Goal: Task Accomplishment & Management: Manage account settings

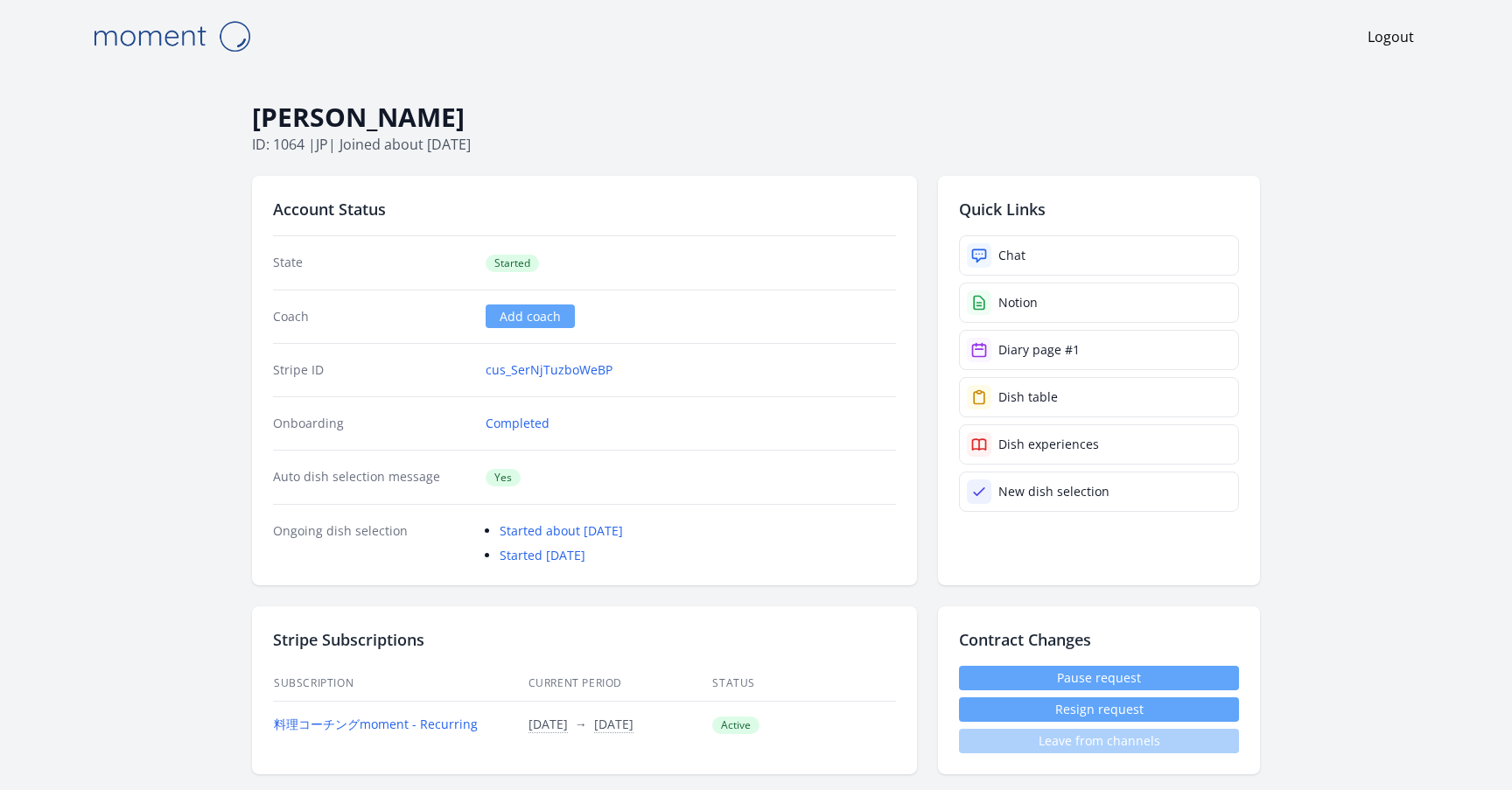
scroll to position [1029, 0]
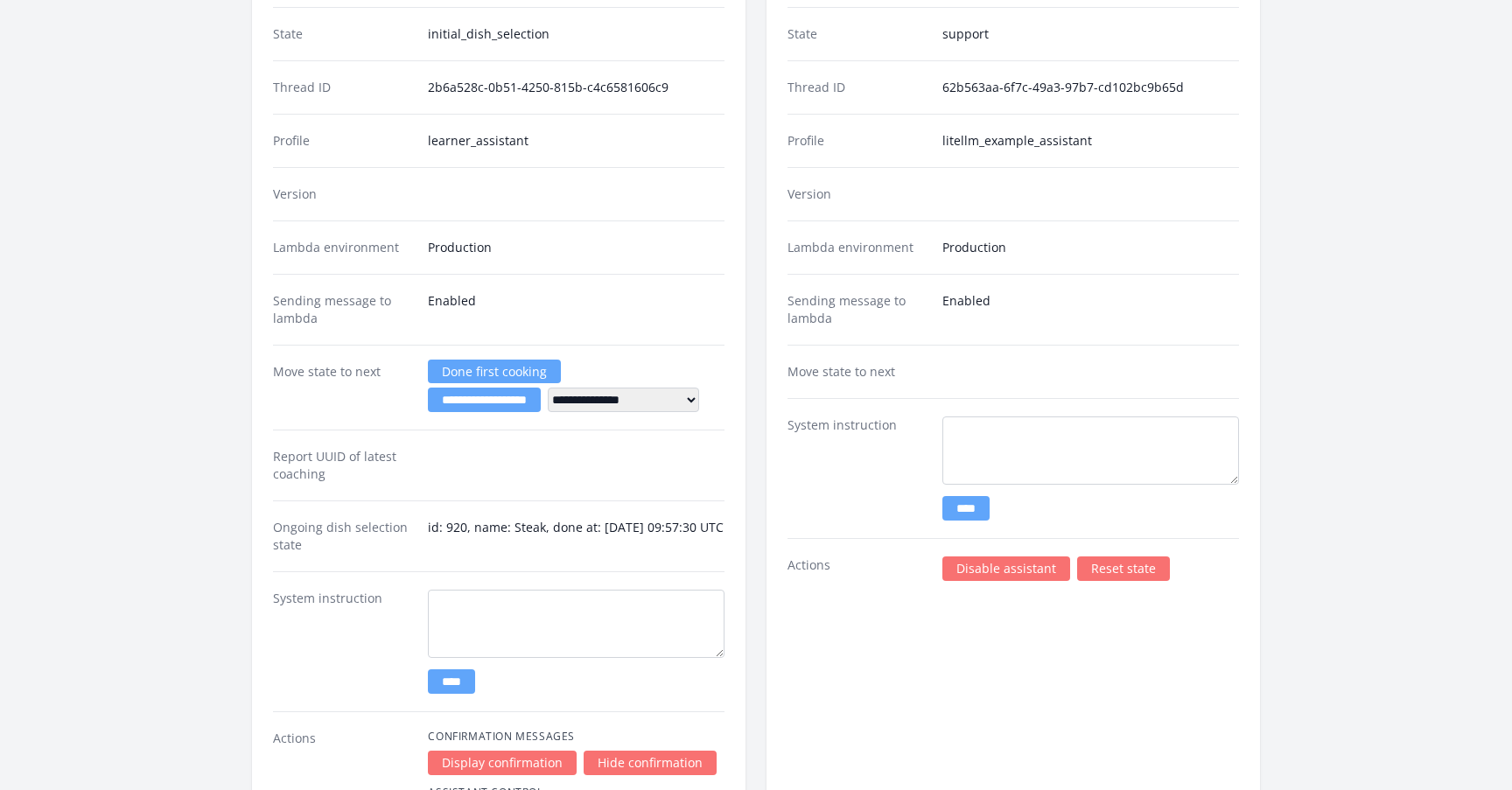
scroll to position [2469, 0]
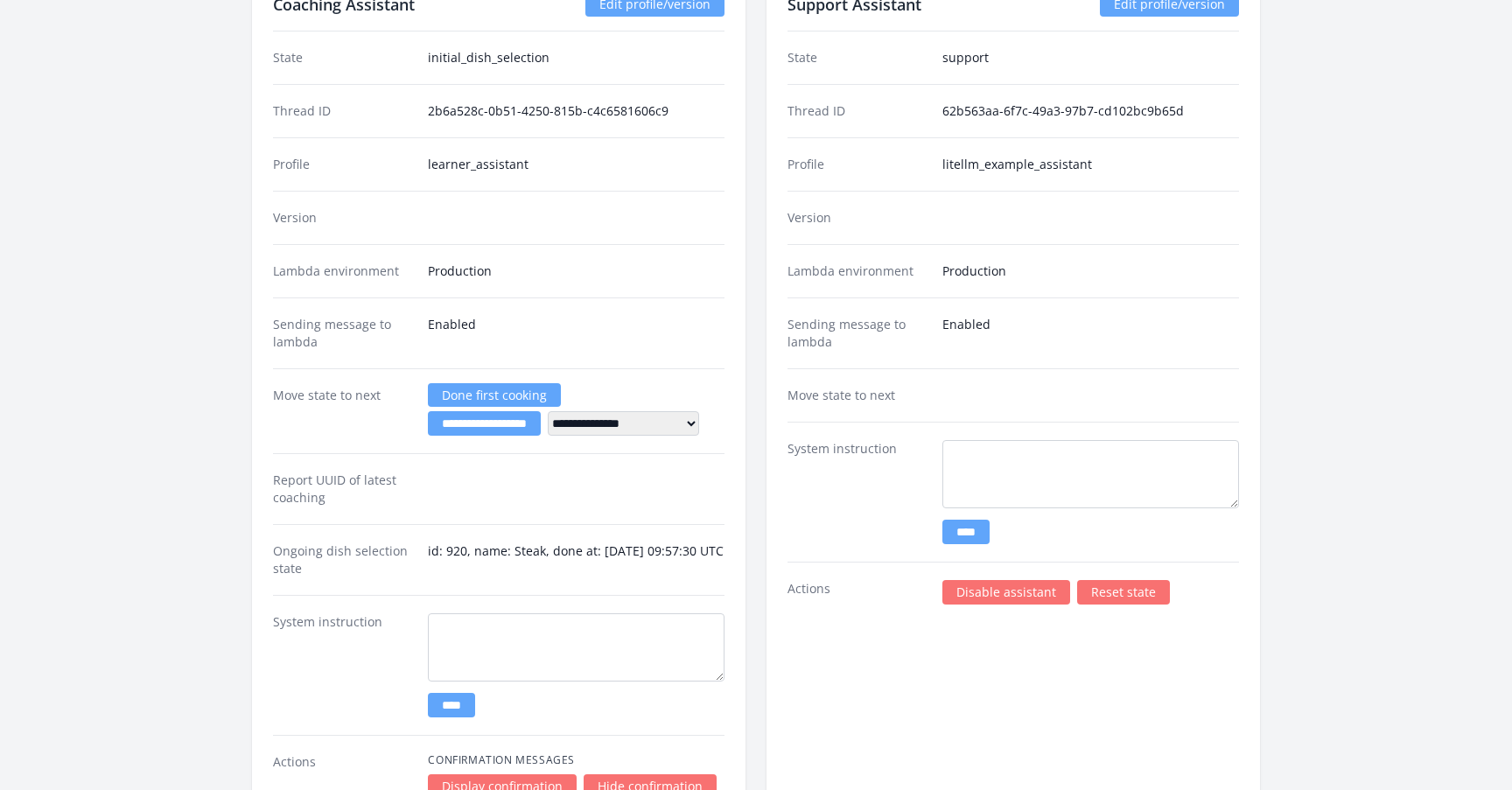
click at [1121, 591] on link "Reset state" at bounding box center [1123, 592] width 93 height 24
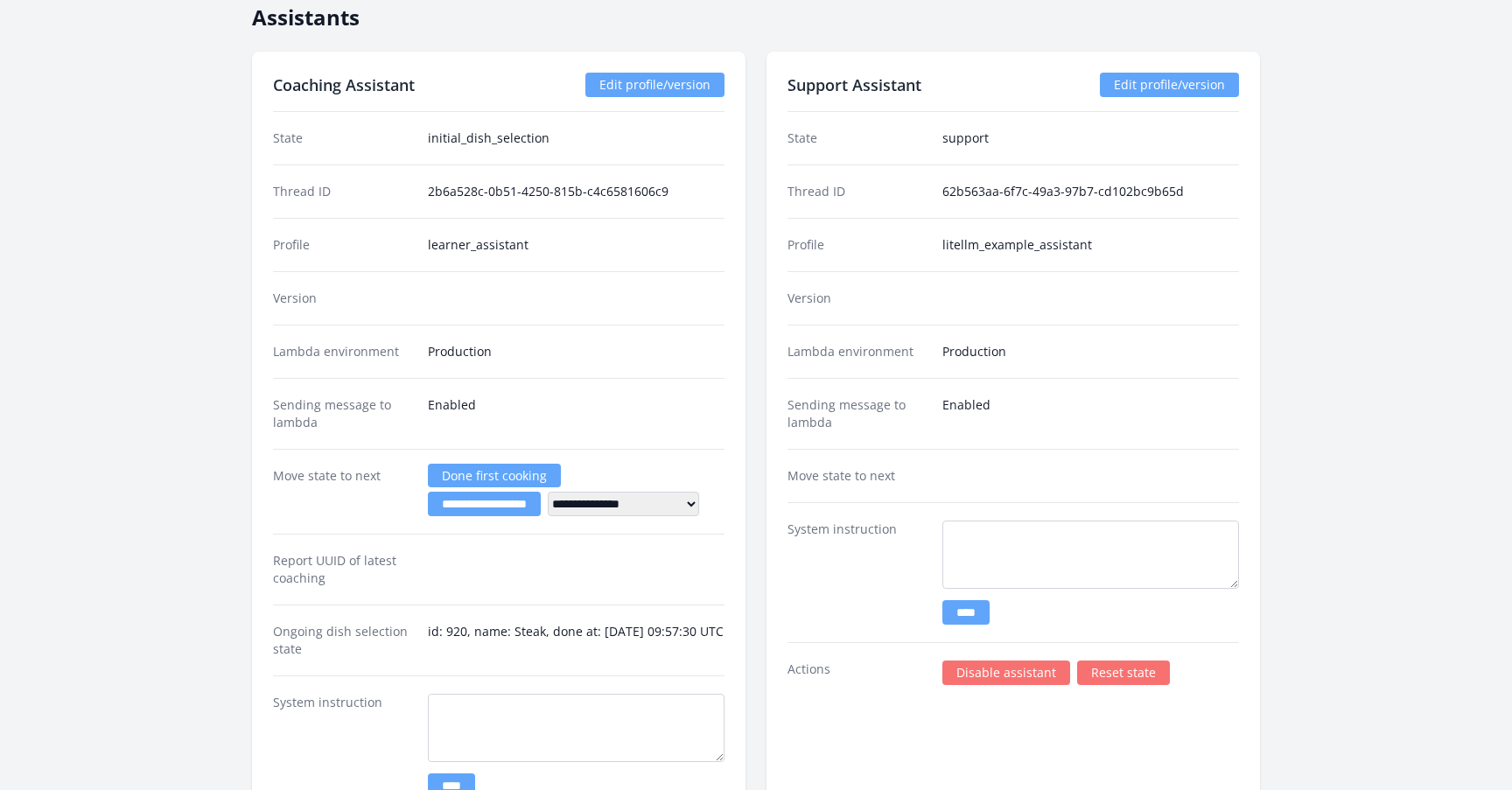
scroll to position [2388, 0]
click at [1101, 677] on link "Reset state" at bounding box center [1123, 674] width 93 height 24
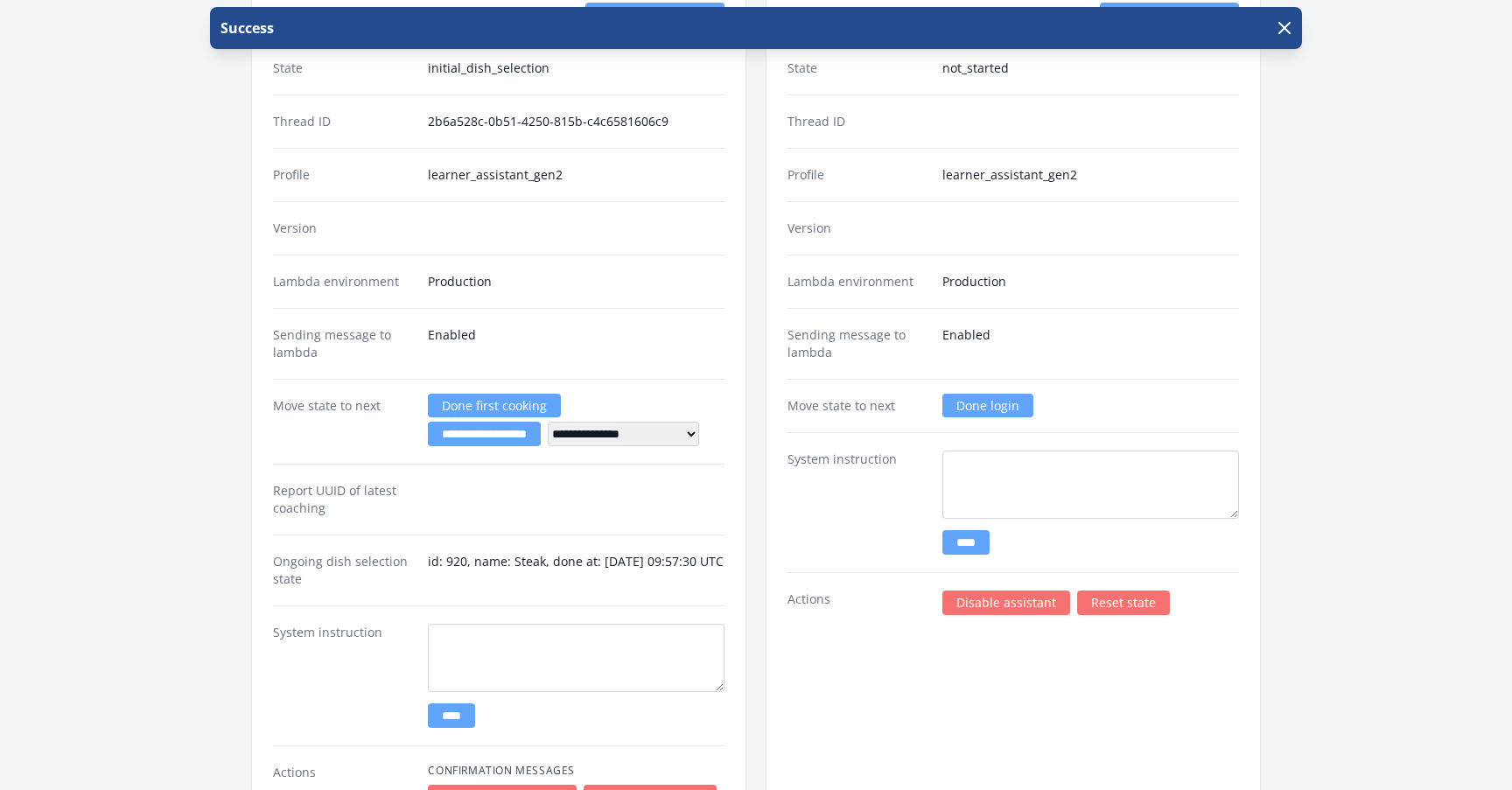
scroll to position [2460, 0]
click at [997, 397] on link "Done login" at bounding box center [988, 404] width 91 height 23
